Goal: Book appointment/travel/reservation

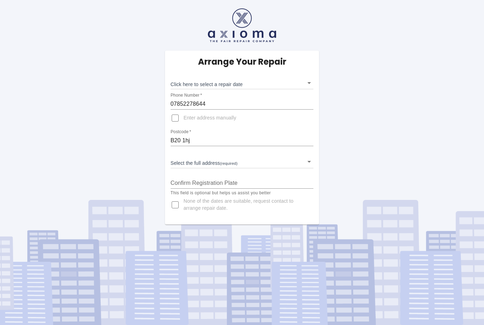
click at [179, 118] on input "Enter address manually" at bounding box center [175, 118] width 17 height 17
checkbox input "true"
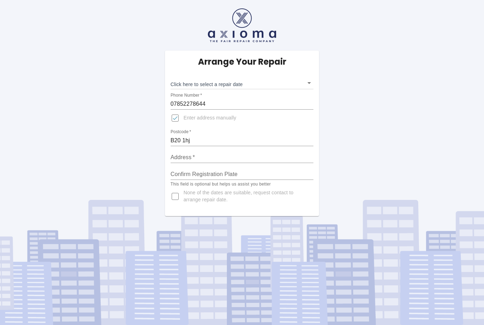
click at [210, 153] on input "Address   *" at bounding box center [242, 157] width 143 height 11
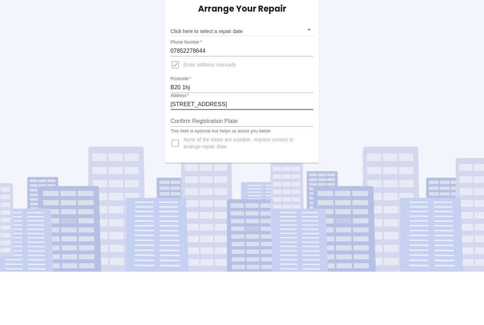
type input "5 Chalcot grove"
click at [308, 29] on body "Arrange Your Repair Click here to select a repair date ​ Phone Number   * 07852…" at bounding box center [242, 162] width 484 height 325
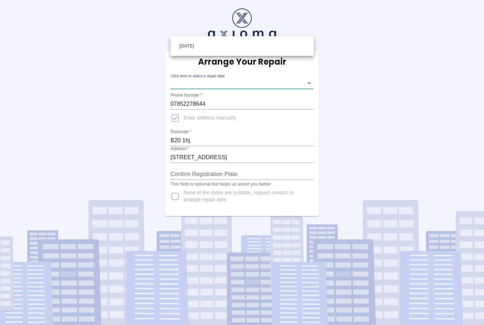
click at [266, 44] on li "Wed Aug 13 2025" at bounding box center [242, 46] width 140 height 16
type input "2025-08-13T00:00:00.000Z"
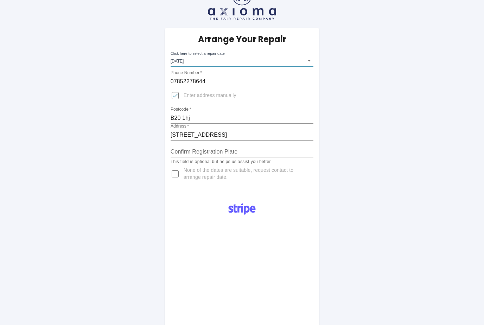
click at [236, 150] on input "Confirm Registration Plate" at bounding box center [242, 151] width 143 height 11
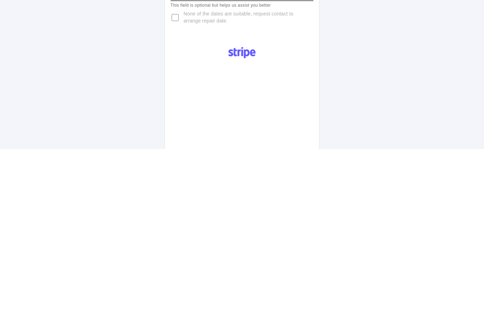
scroll to position [4, 0]
type input "RJ74SFY"
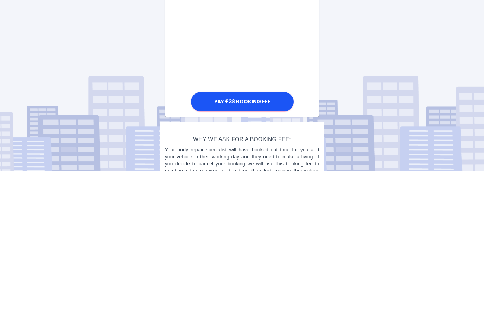
scroll to position [376, 0]
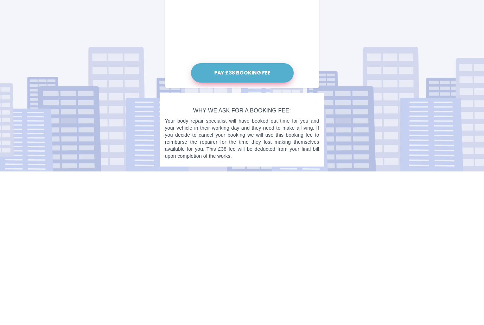
click at [258, 217] on button "Pay £38 Booking Fee" at bounding box center [242, 226] width 103 height 19
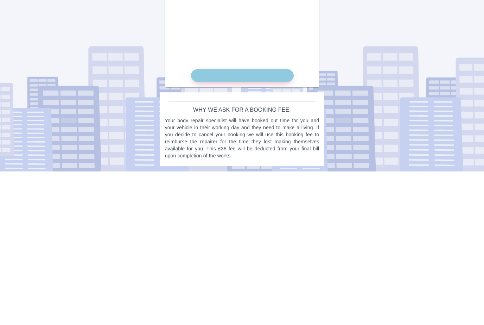
scroll to position [348, 0]
